Goal: Find specific page/section: Find specific page/section

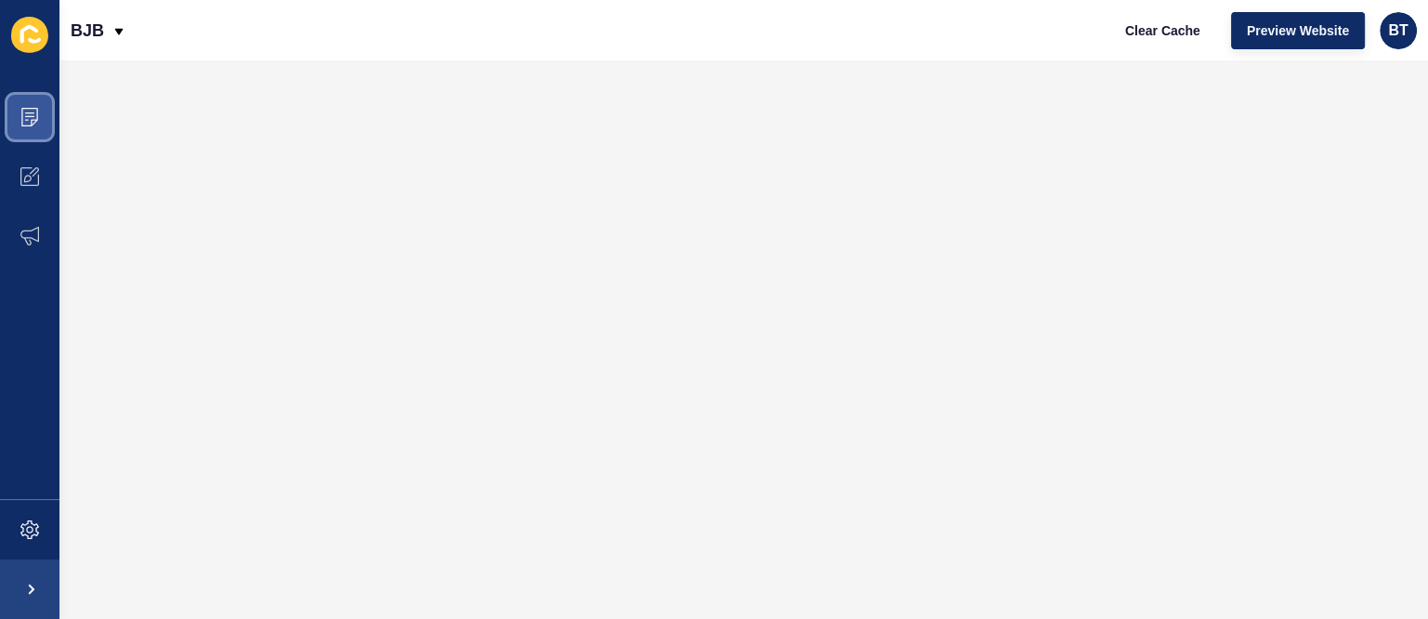
click at [29, 96] on span at bounding box center [29, 116] width 59 height 59
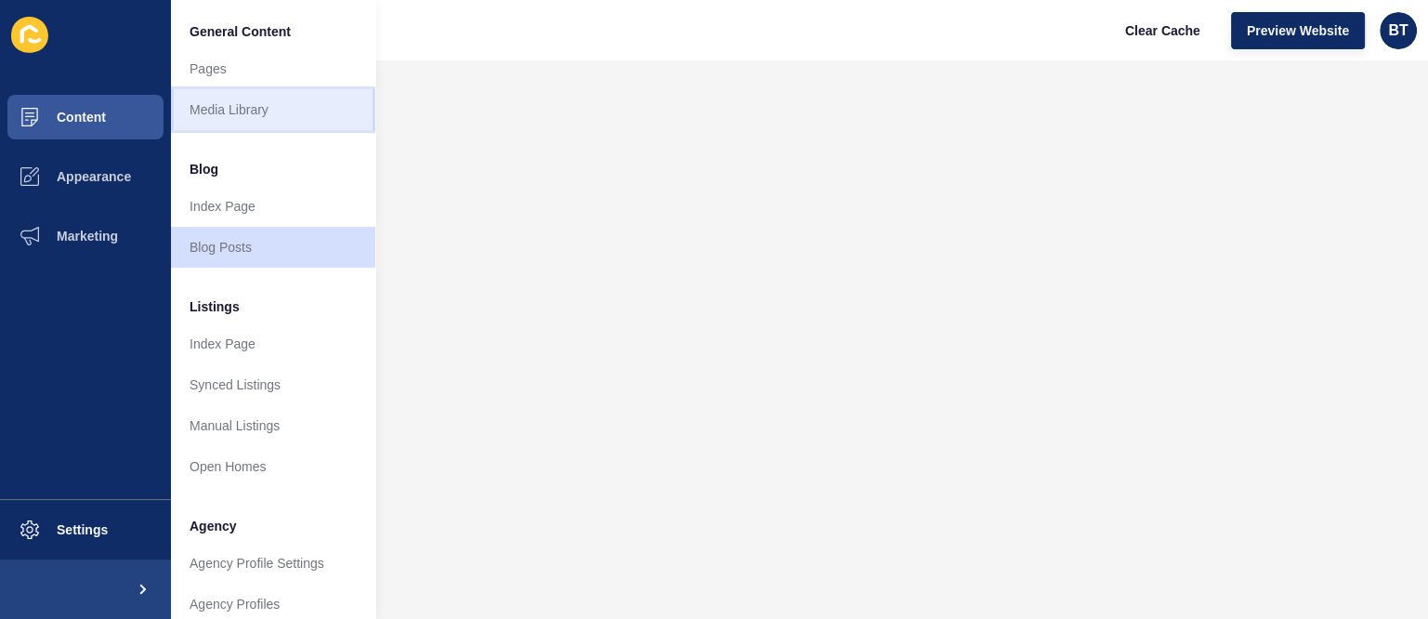
click at [271, 102] on link "Media Library" at bounding box center [273, 109] width 204 height 41
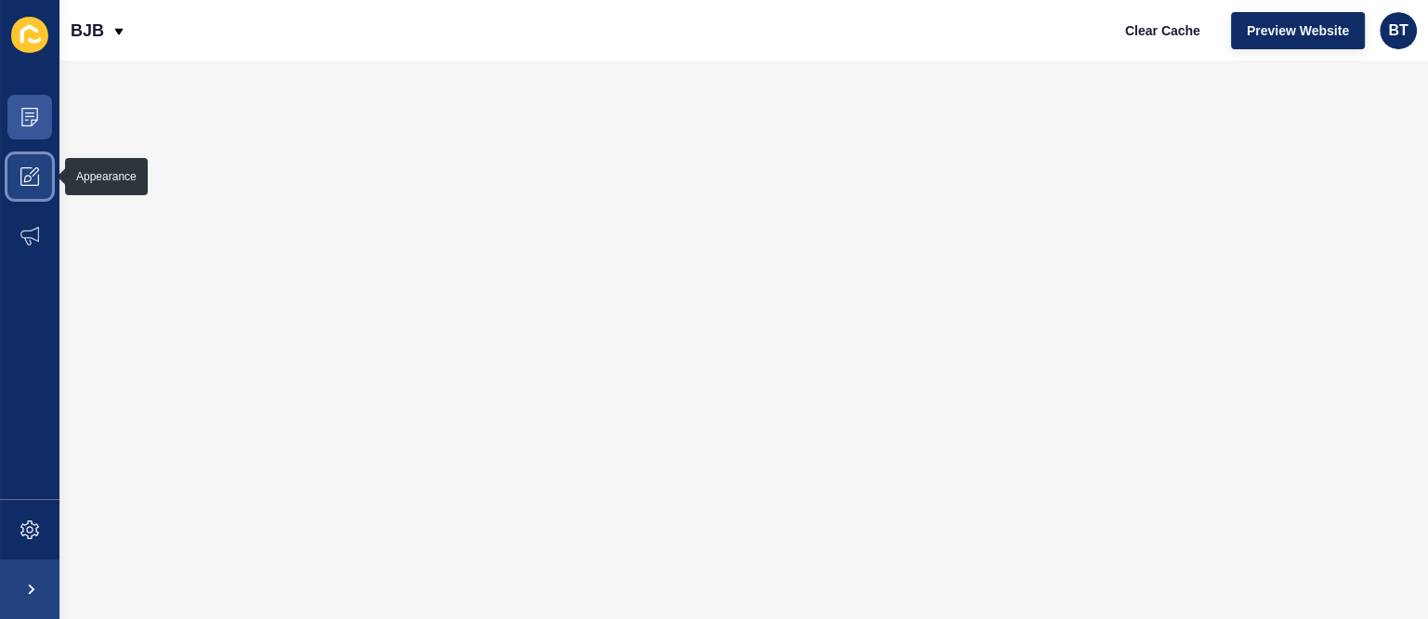
click at [43, 159] on span at bounding box center [29, 176] width 59 height 59
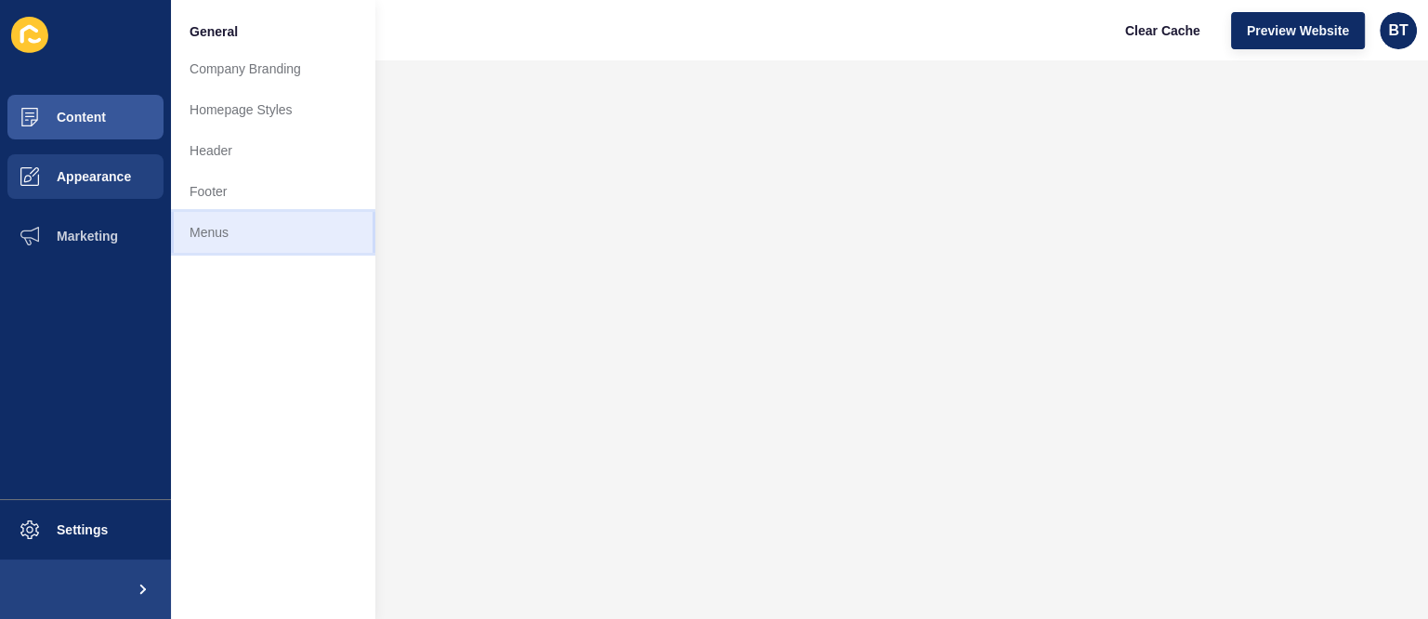
click at [255, 229] on link "Menus" at bounding box center [273, 232] width 204 height 41
